Goal: Book appointment/travel/reservation

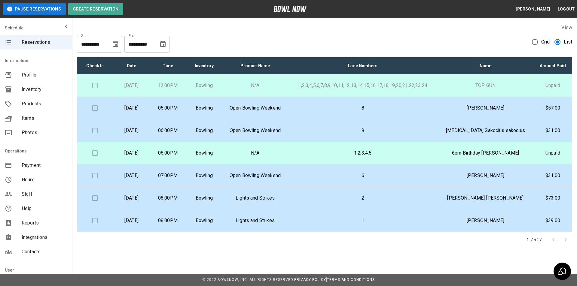
click at [351, 106] on p "8" at bounding box center [363, 108] width 140 height 7
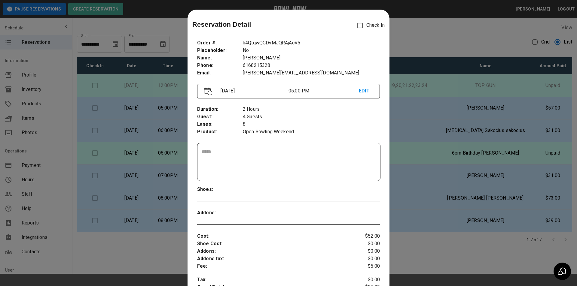
scroll to position [10, 0]
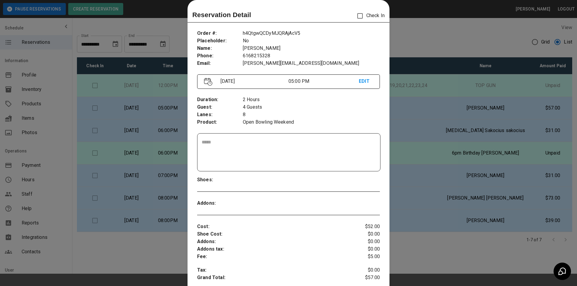
click at [475, 140] on div at bounding box center [288, 143] width 577 height 286
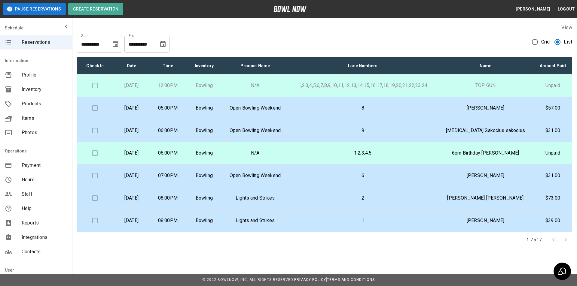
click at [492, 107] on p "[PERSON_NAME]" at bounding box center [485, 108] width 86 height 7
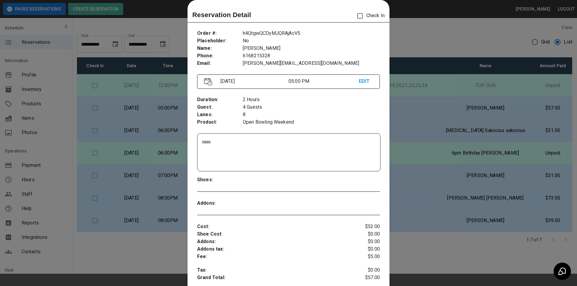
click at [476, 181] on div at bounding box center [288, 143] width 577 height 286
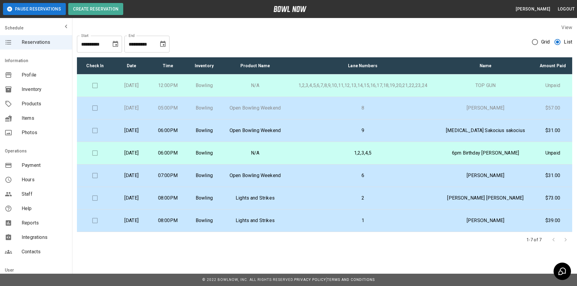
click at [468, 154] on p "6pm Birthday [PERSON_NAME]" at bounding box center [485, 153] width 86 height 7
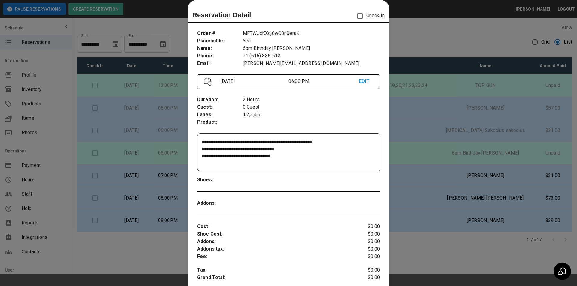
click at [500, 155] on div at bounding box center [288, 143] width 577 height 286
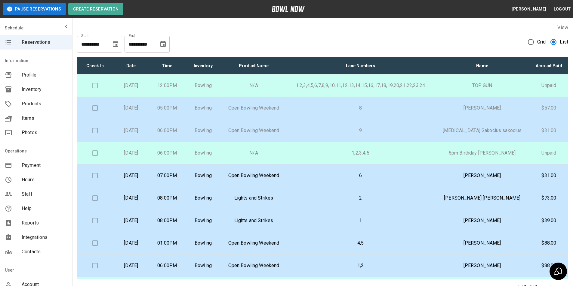
click at [165, 41] on icon "Choose date, selected date is Sep 16, 2025" at bounding box center [162, 44] width 7 height 7
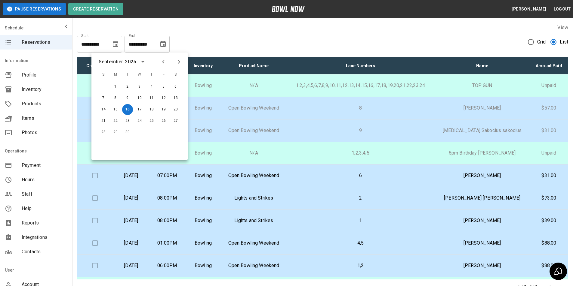
click at [161, 61] on icon "Previous month" at bounding box center [163, 61] width 7 height 7
click at [177, 109] on button "16" at bounding box center [175, 109] width 11 height 11
type input "**********"
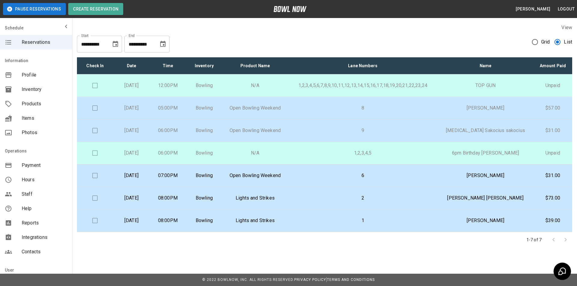
click at [428, 135] on td "9" at bounding box center [363, 131] width 150 height 23
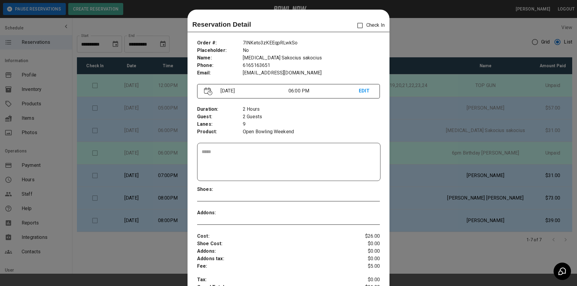
scroll to position [10, 0]
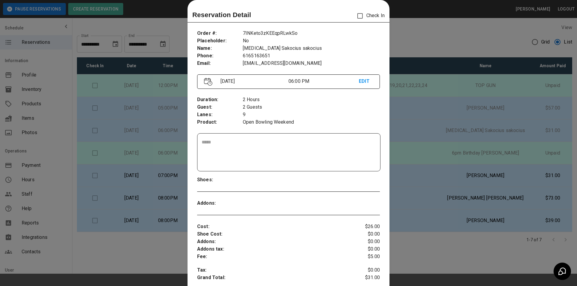
click at [428, 135] on div at bounding box center [288, 143] width 577 height 286
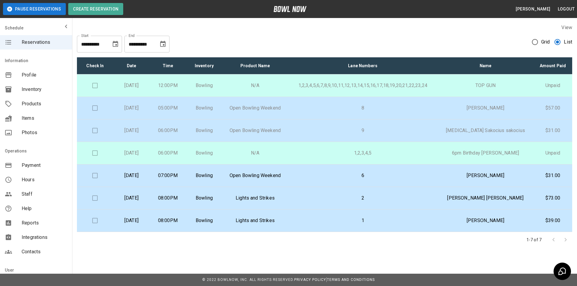
click at [399, 161] on td "1,2,3,4,5" at bounding box center [363, 153] width 150 height 23
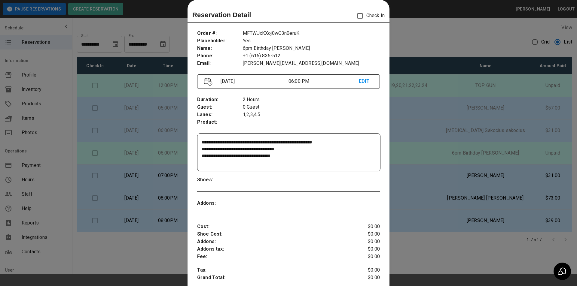
drag, startPoint x: 147, startPoint y: 118, endPoint x: 43, endPoint y: 11, distance: 148.8
click at [141, 105] on div at bounding box center [288, 143] width 577 height 286
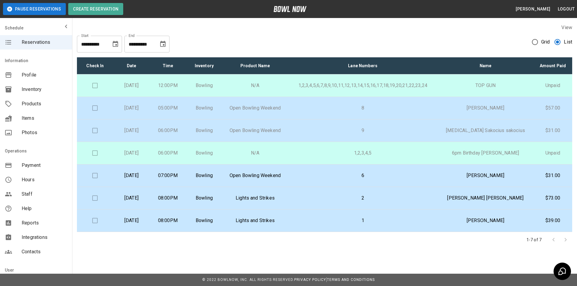
click at [433, 176] on p "6" at bounding box center [363, 175] width 140 height 7
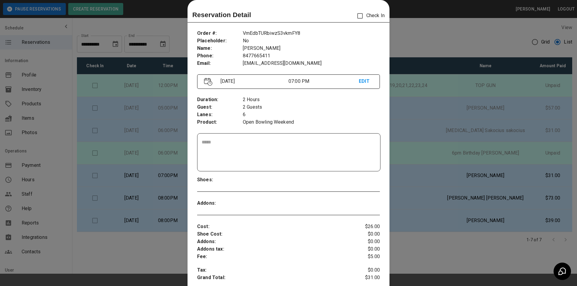
click at [124, 105] on div at bounding box center [288, 143] width 577 height 286
